Goal: Information Seeking & Learning: Find contact information

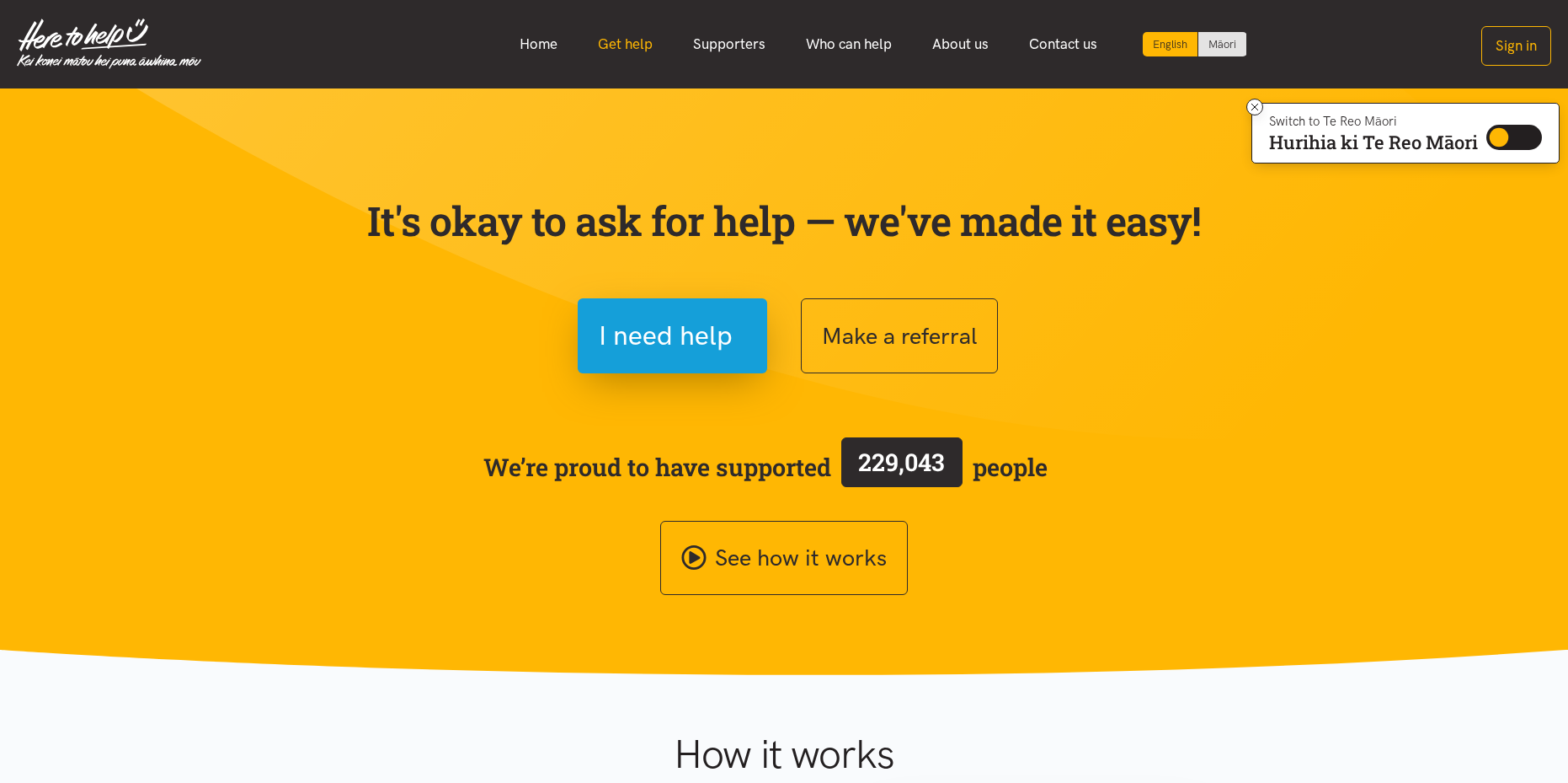
click at [622, 42] on link "Get help" at bounding box center [625, 45] width 95 height 36
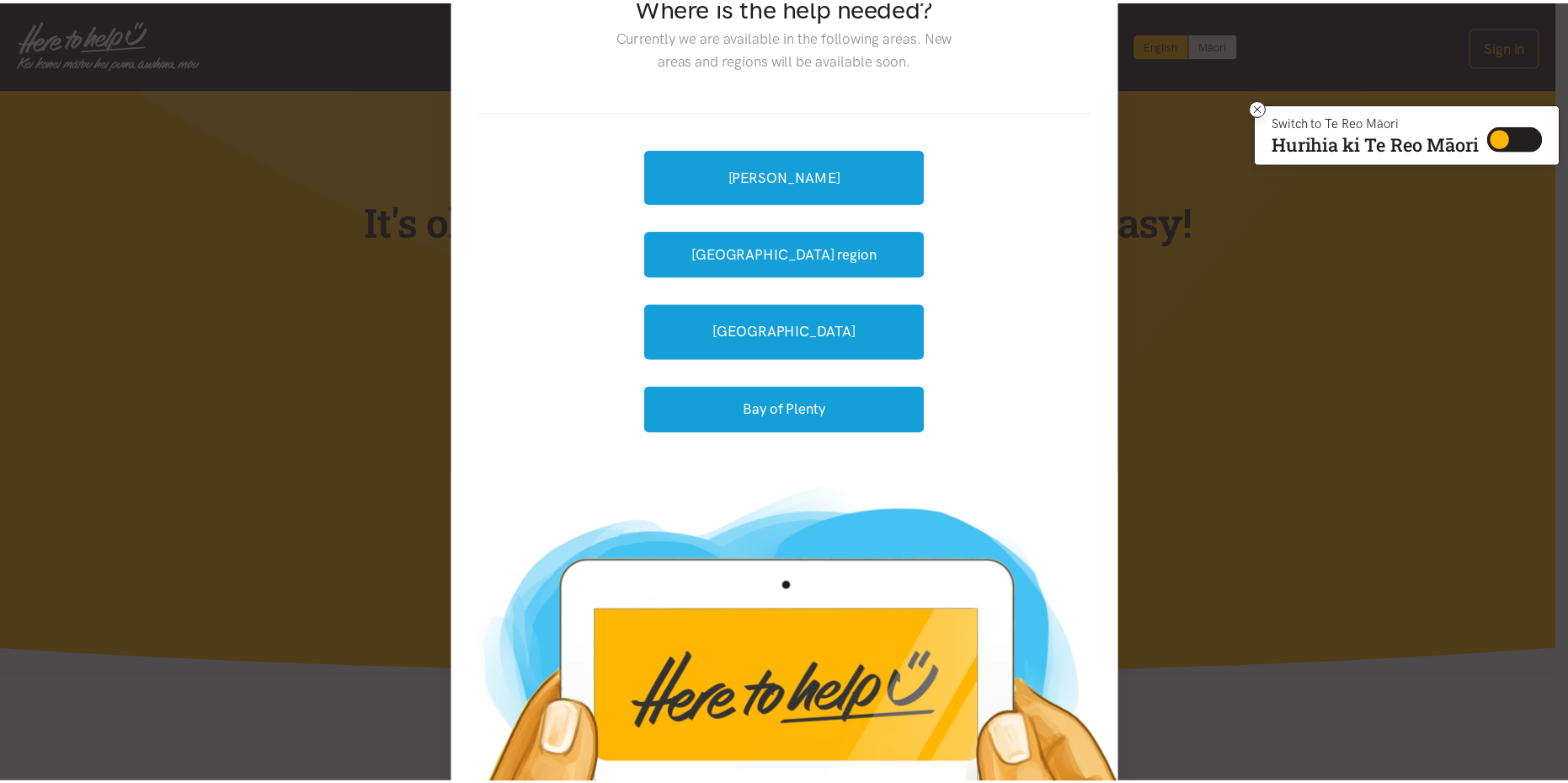
scroll to position [172, 0]
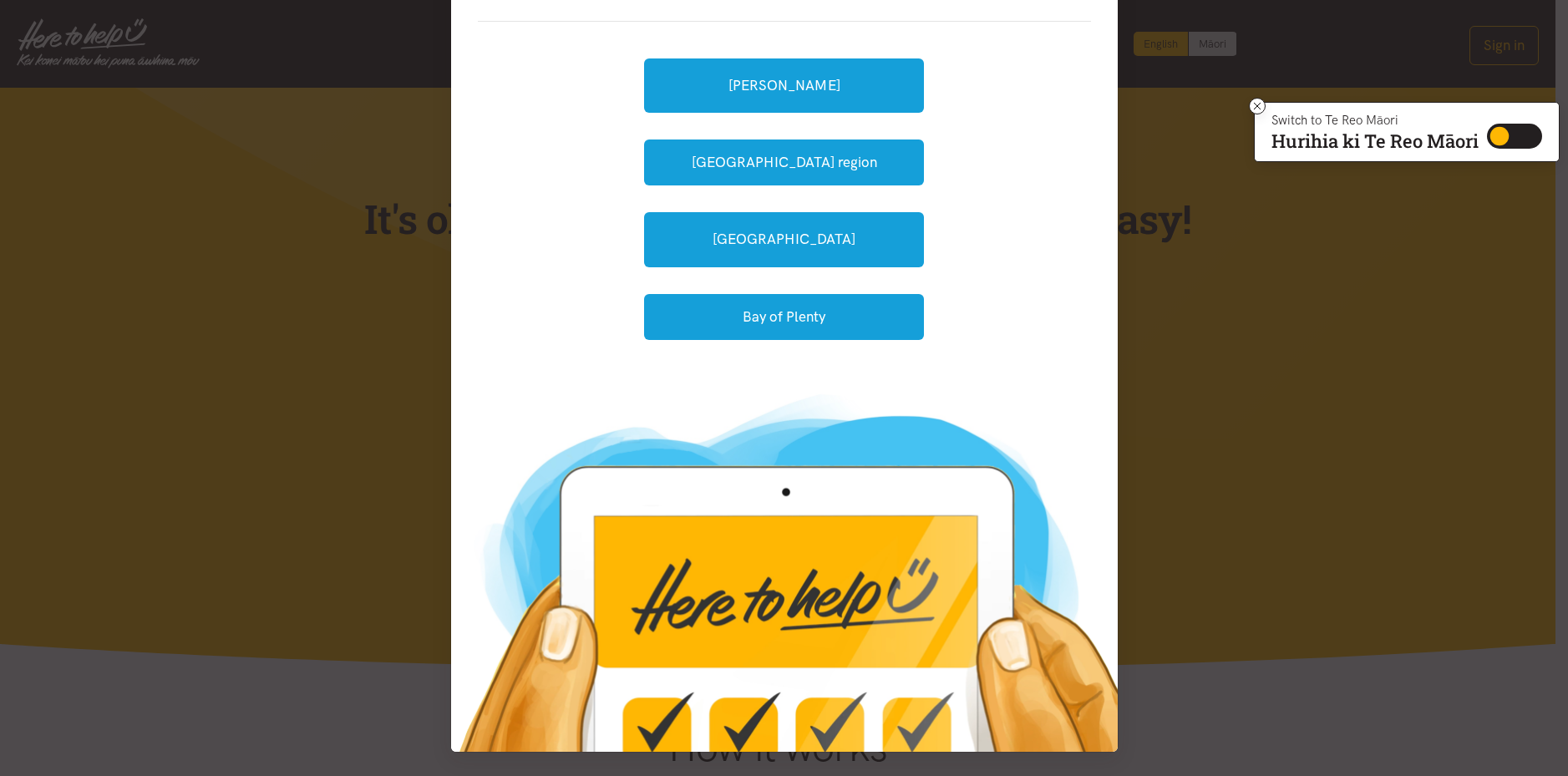
click at [1257, 385] on div "Where is the help needed? Currently we are available in the following areas. Ne…" at bounding box center [784, 388] width 1568 height 776
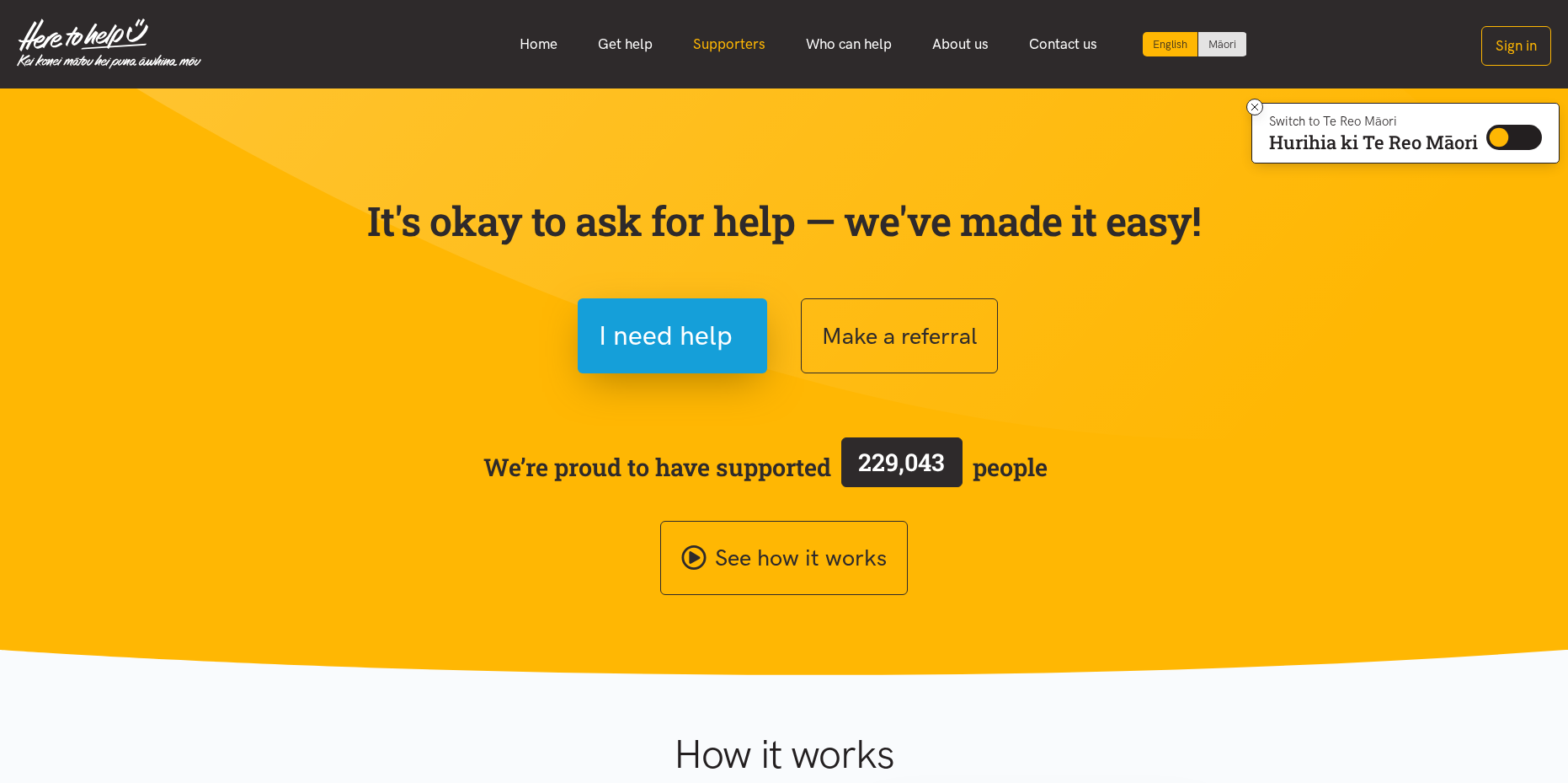
drag, startPoint x: 714, startPoint y: 47, endPoint x: 774, endPoint y: 44, distance: 60.1
click at [716, 47] on link "Supporters" at bounding box center [729, 45] width 113 height 36
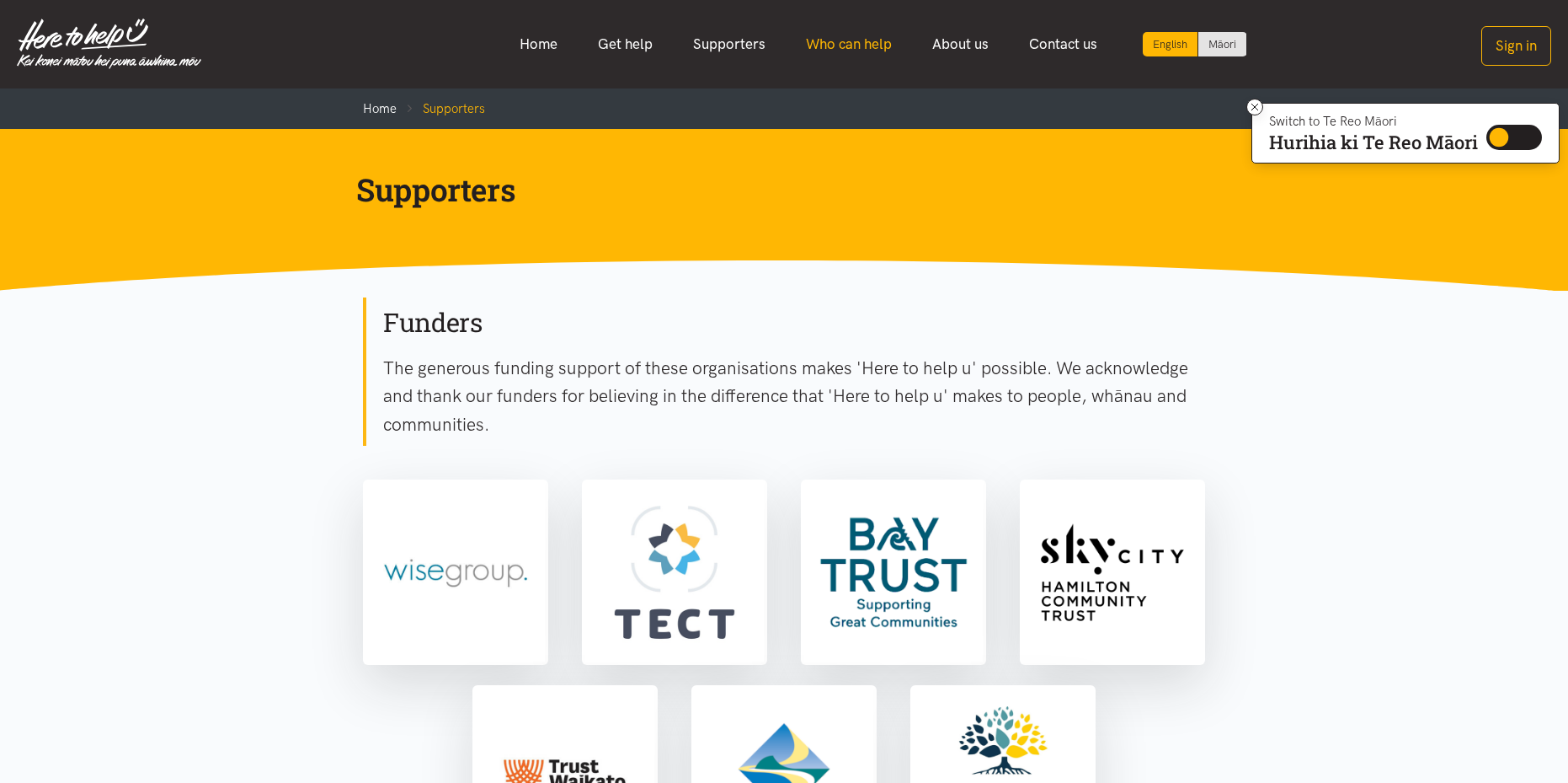
click at [860, 50] on link "Who can help" at bounding box center [848, 45] width 126 height 36
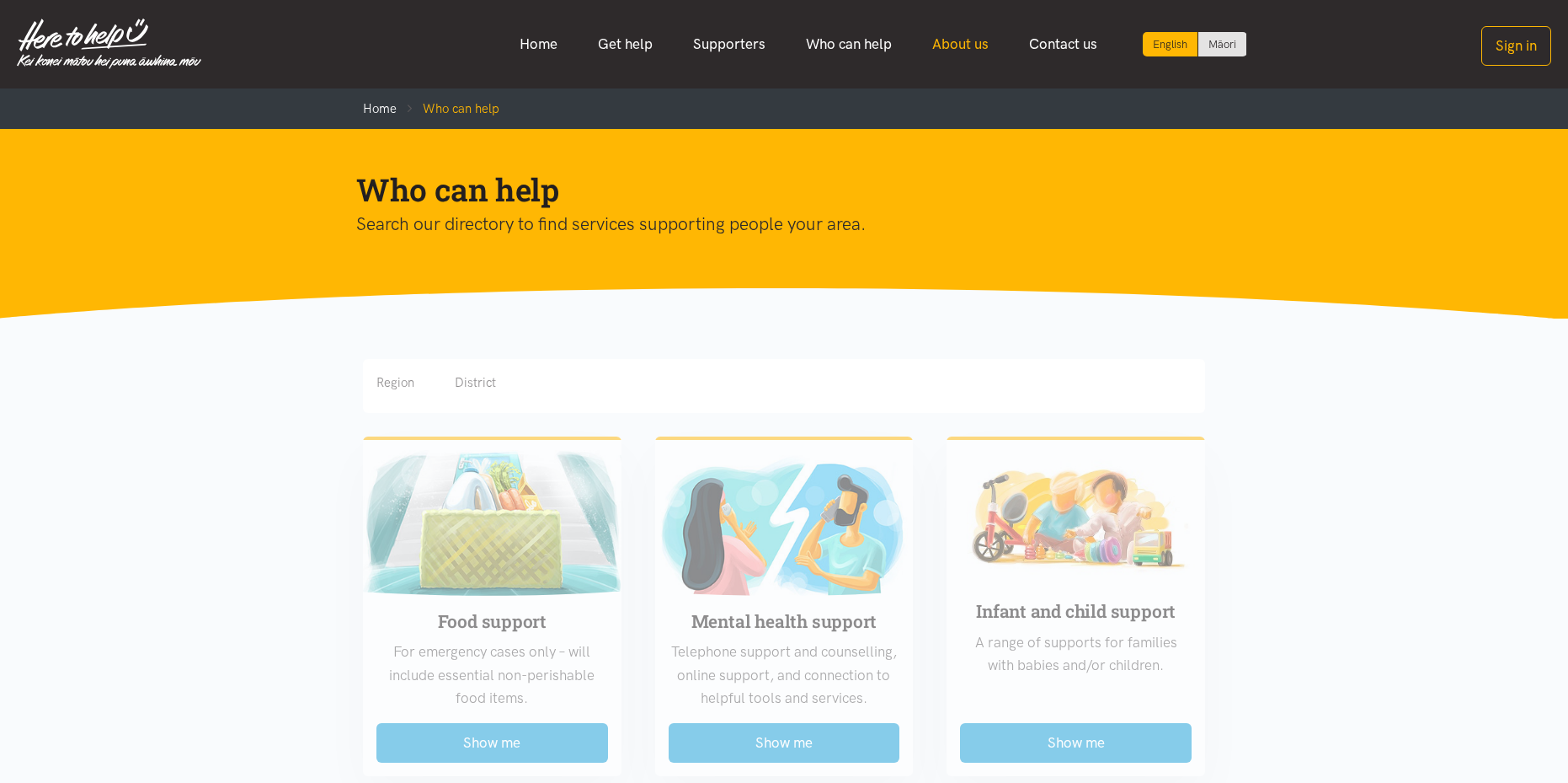
drag, startPoint x: 0, startPoint y: 0, endPoint x: 962, endPoint y: 48, distance: 963.2
click at [960, 49] on link "About us" at bounding box center [961, 45] width 97 height 36
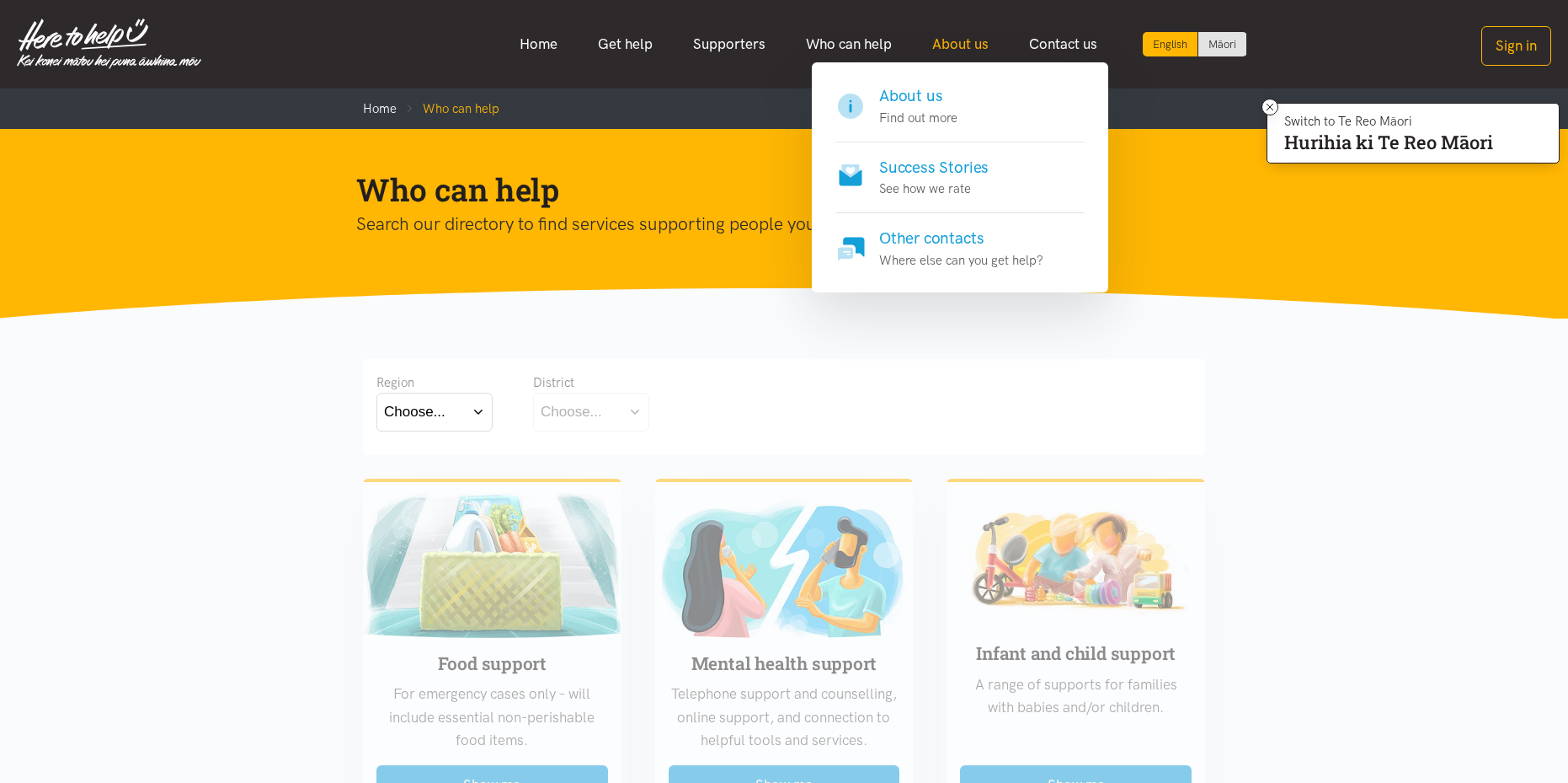
click at [961, 38] on link "About us" at bounding box center [961, 45] width 97 height 36
